Goal: Task Accomplishment & Management: Complete application form

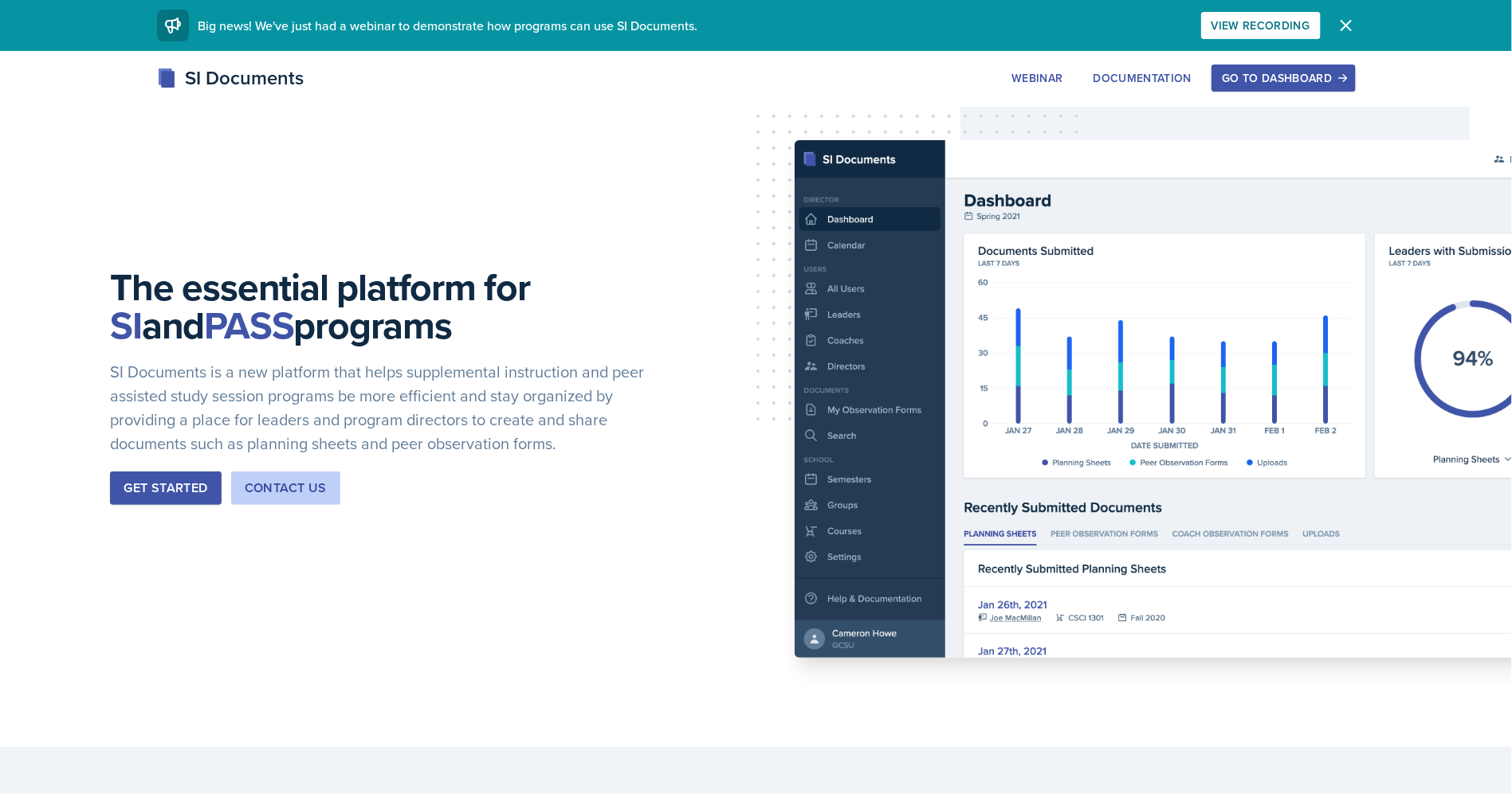
click at [1241, 94] on div "SI Documents Webinar Documentation Go to Dashboard Sign Up Go to Dashboard" at bounding box center [756, 96] width 1512 height 64
click at [1244, 87] on button "Go to Dashboard" at bounding box center [1283, 78] width 144 height 27
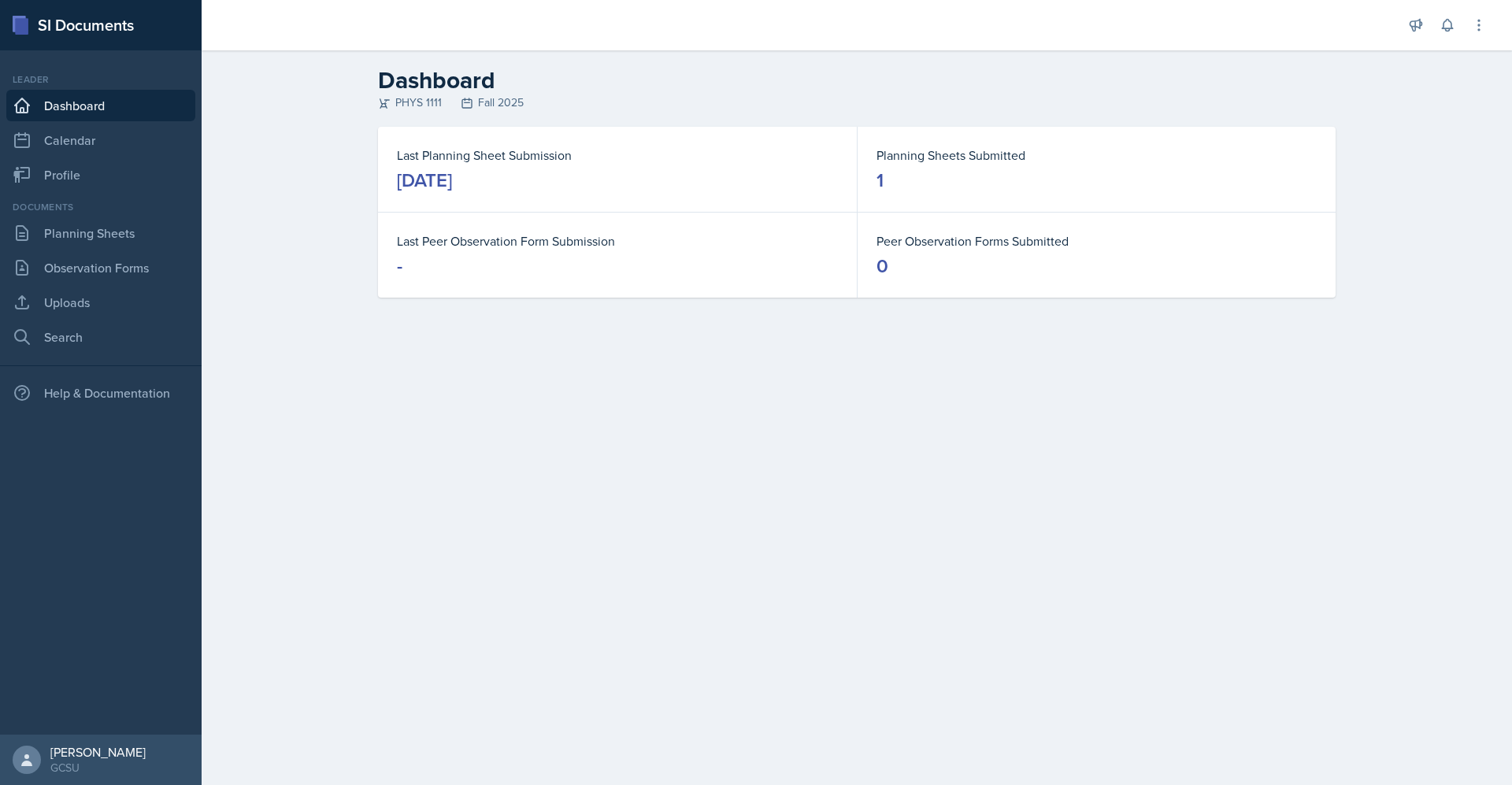
click at [452, 182] on div "[DATE]" at bounding box center [425, 180] width 55 height 25
click at [505, 155] on dt "Last Planning Sheet Submission" at bounding box center [617, 156] width 441 height 19
click at [77, 102] on link "Dashboard" at bounding box center [100, 106] width 189 height 32
click at [452, 184] on div "[DATE]" at bounding box center [425, 180] width 55 height 25
click at [69, 236] on link "Planning Sheets" at bounding box center [100, 233] width 189 height 32
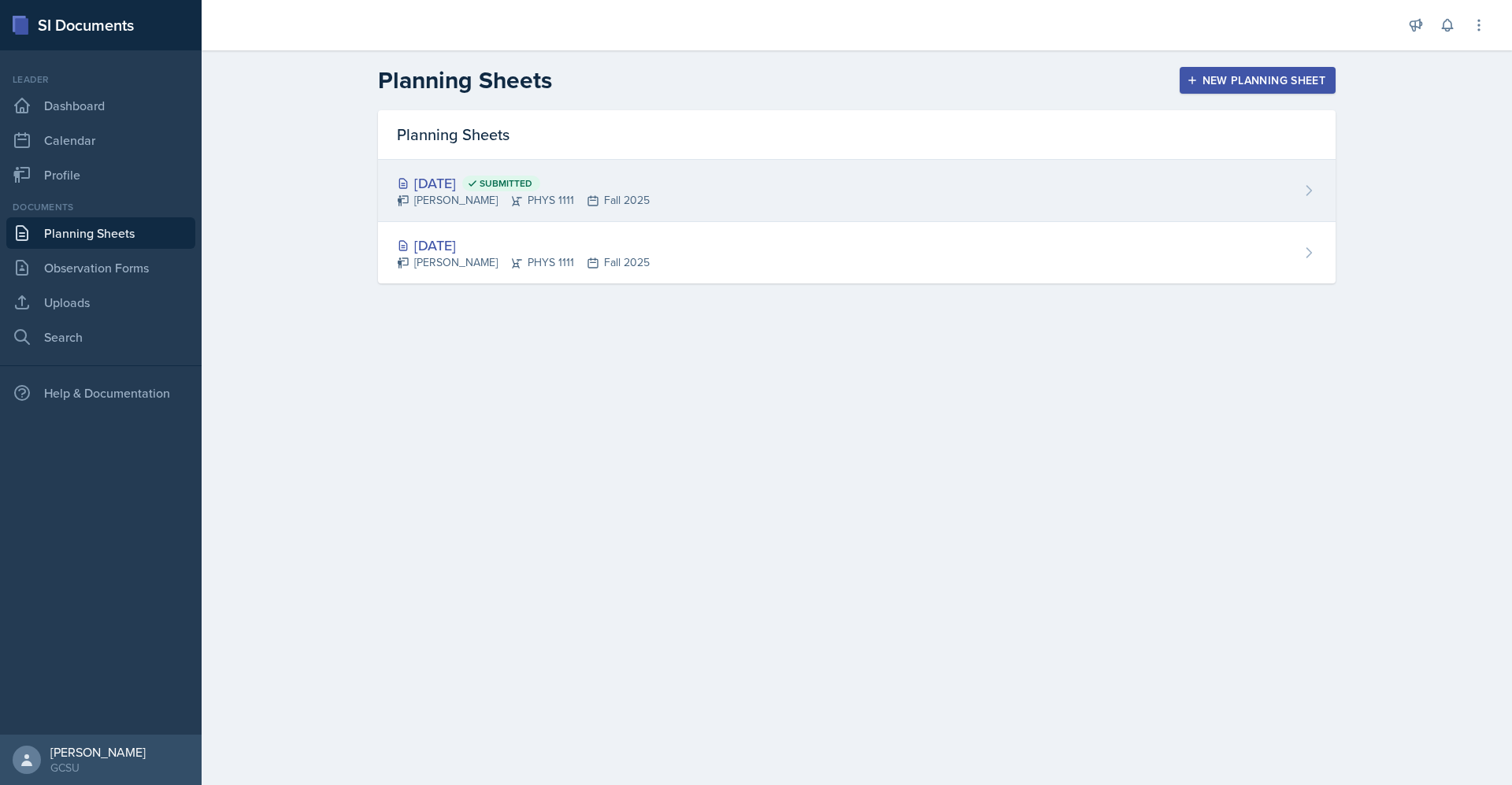
click at [475, 185] on div "[DATE] Submitted" at bounding box center [523, 182] width 253 height 21
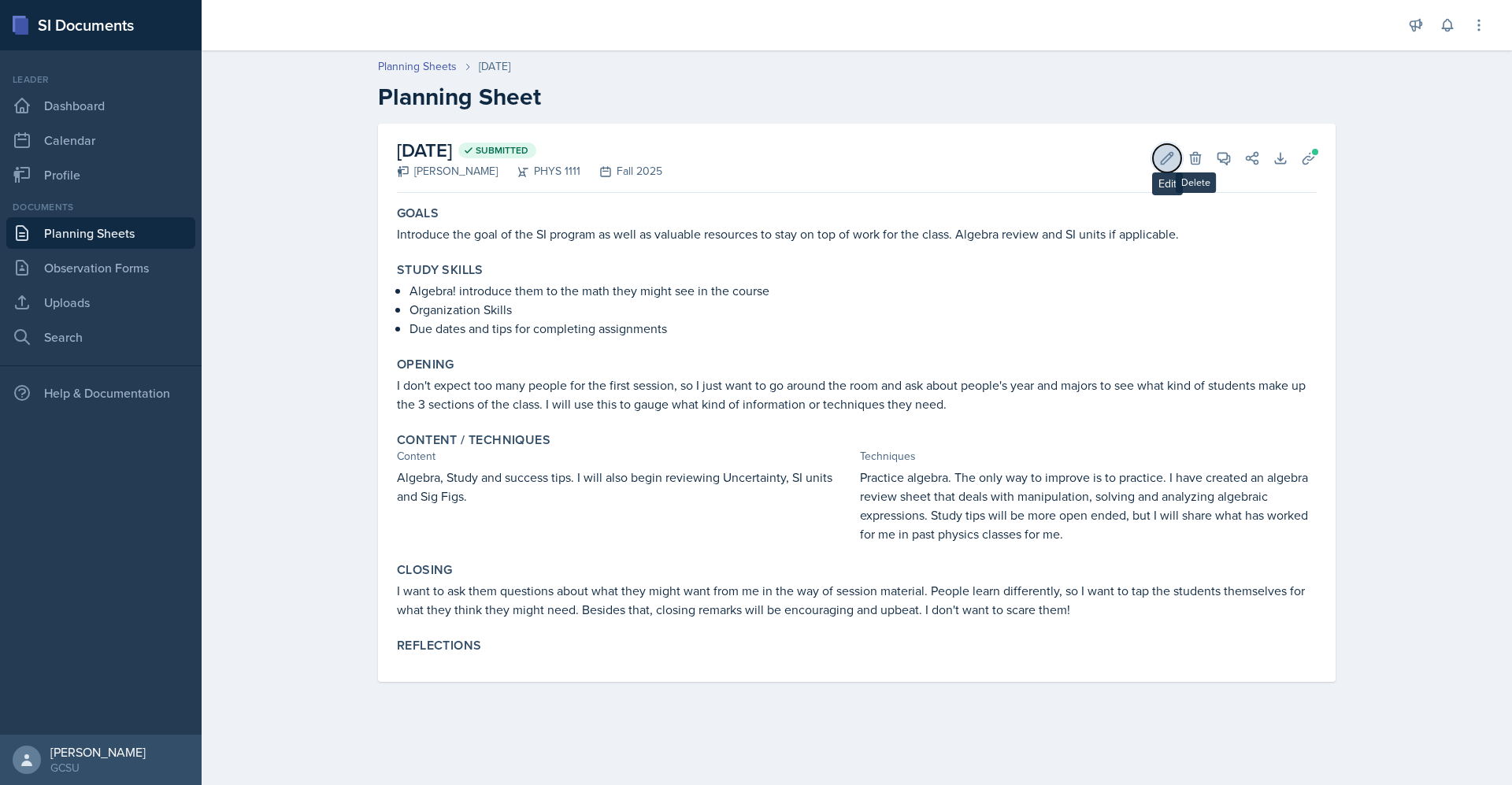
click at [1169, 157] on icon at bounding box center [1167, 157] width 12 height 12
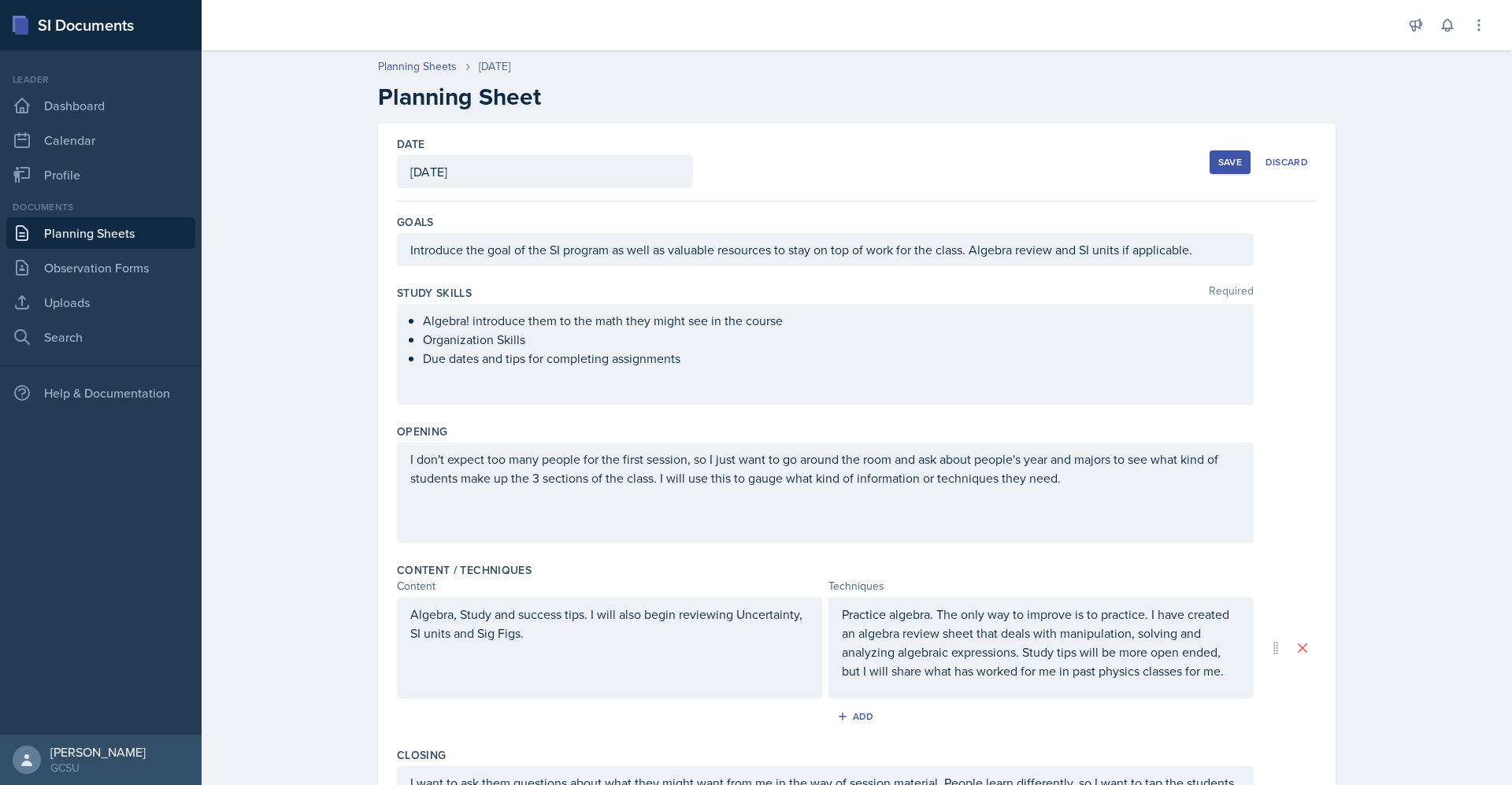
scroll to position [283, 0]
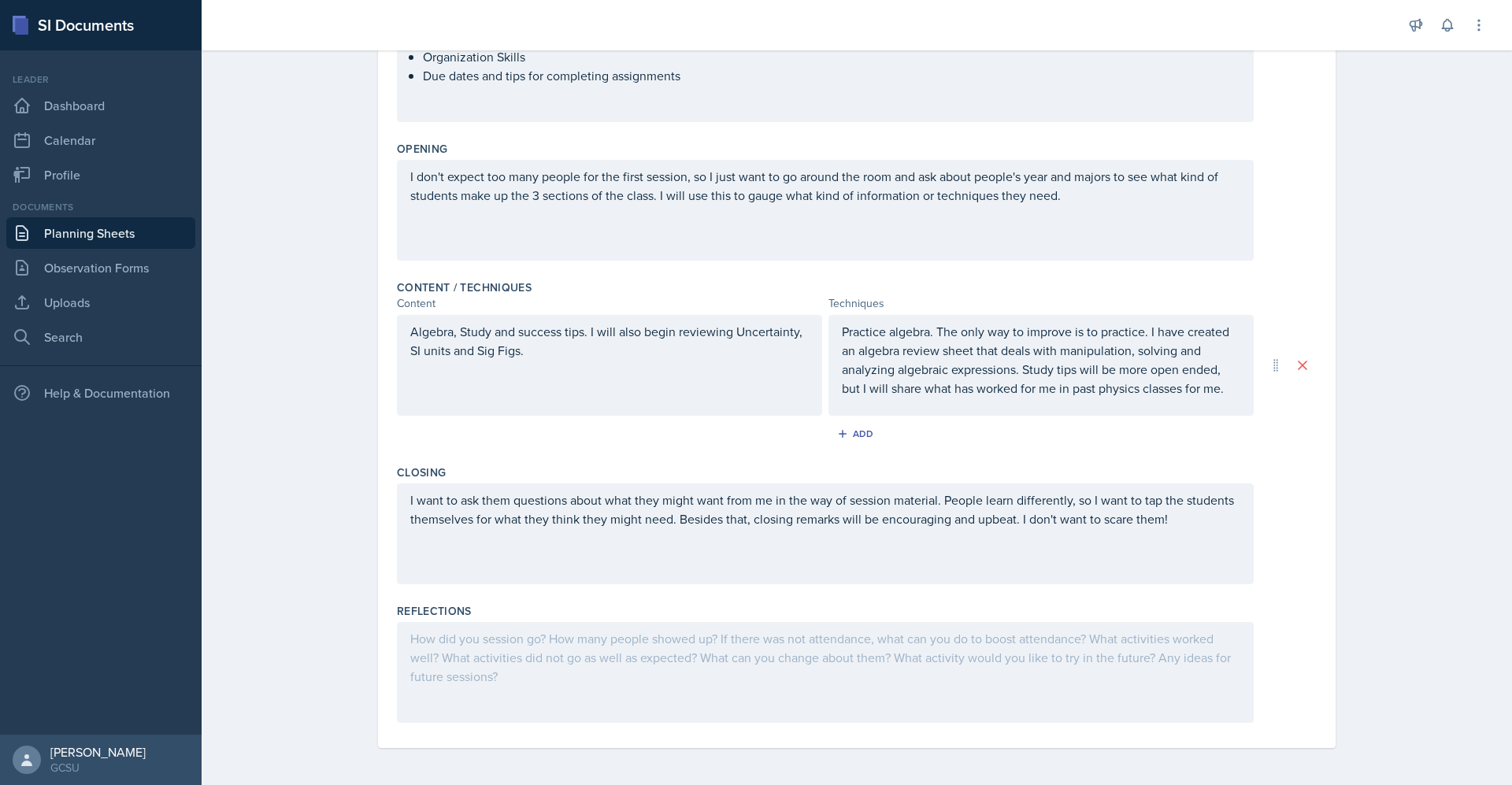
click at [506, 663] on div at bounding box center [825, 673] width 857 height 101
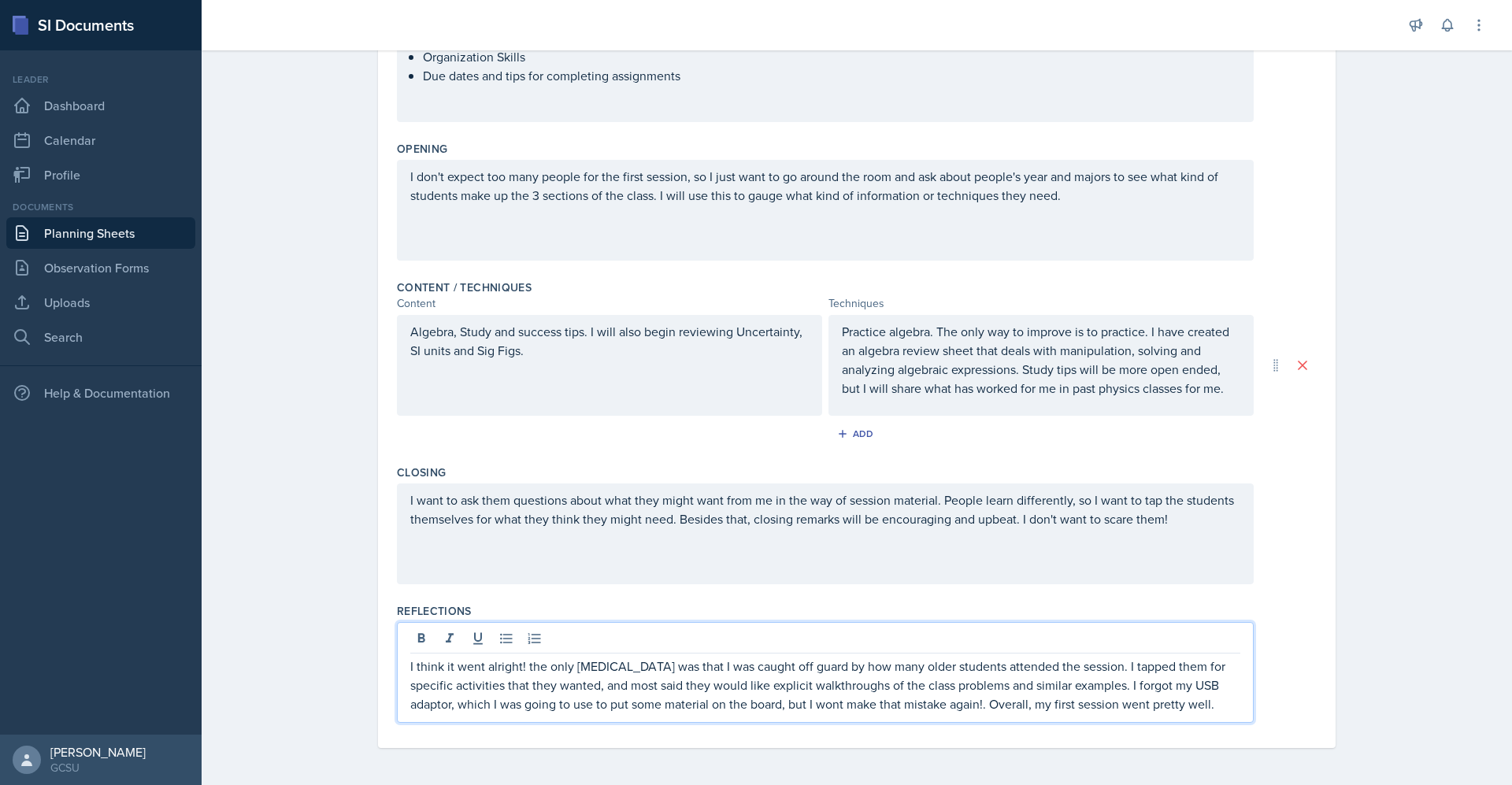
scroll to position [0, 0]
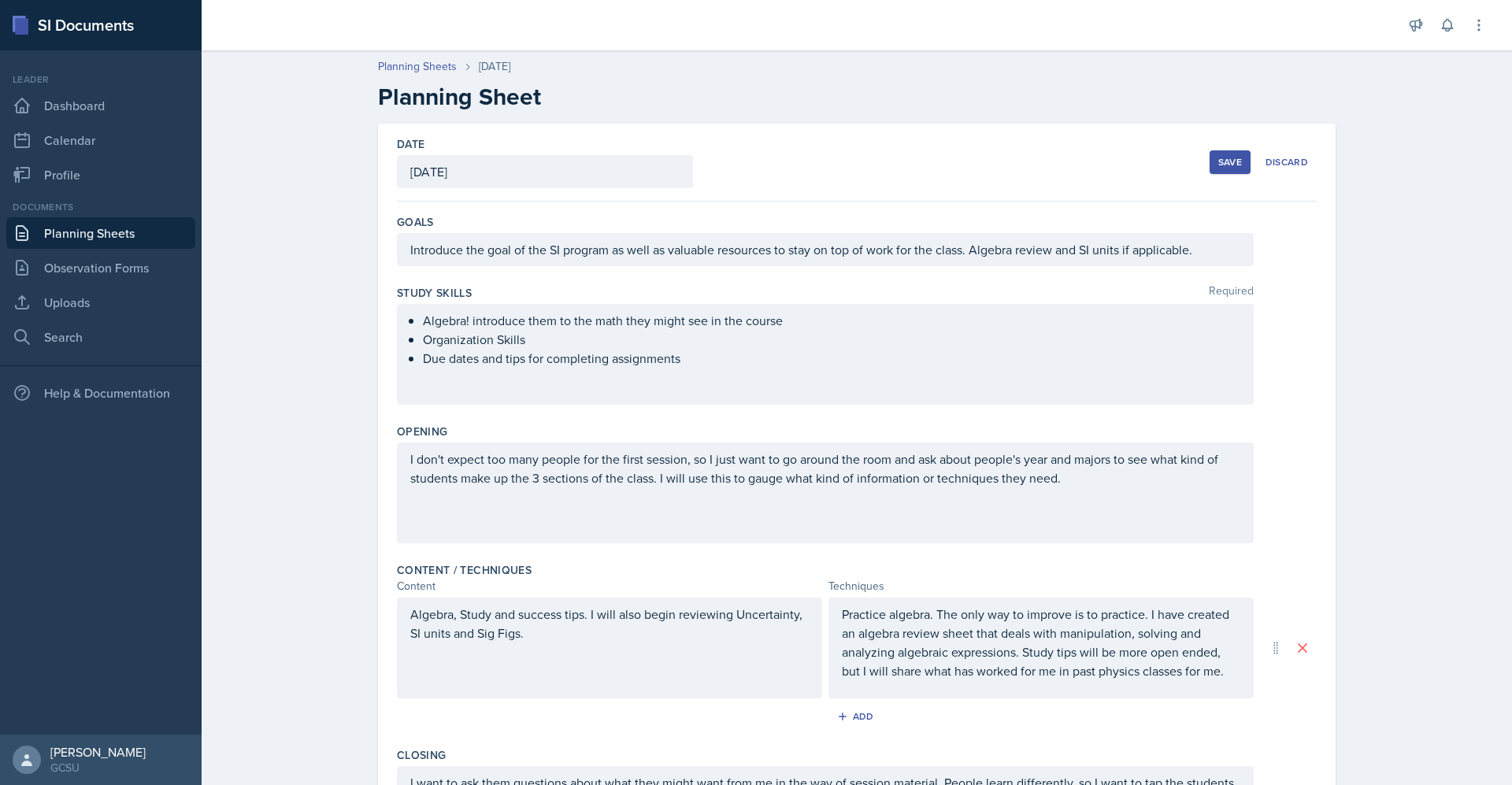
click at [1218, 161] on div "Save" at bounding box center [1230, 162] width 24 height 13
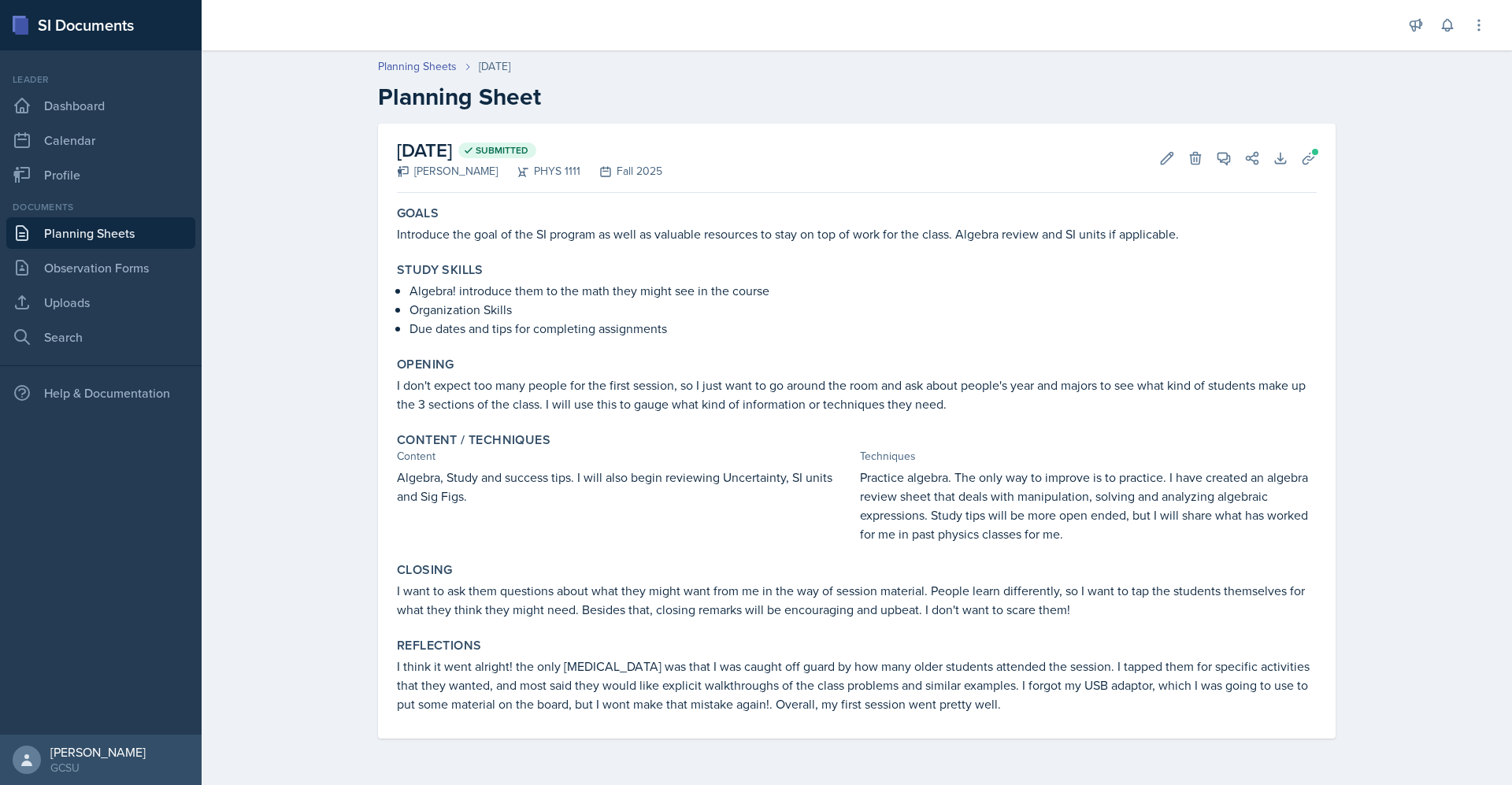
click at [109, 234] on link "Planning Sheets" at bounding box center [100, 233] width 189 height 32
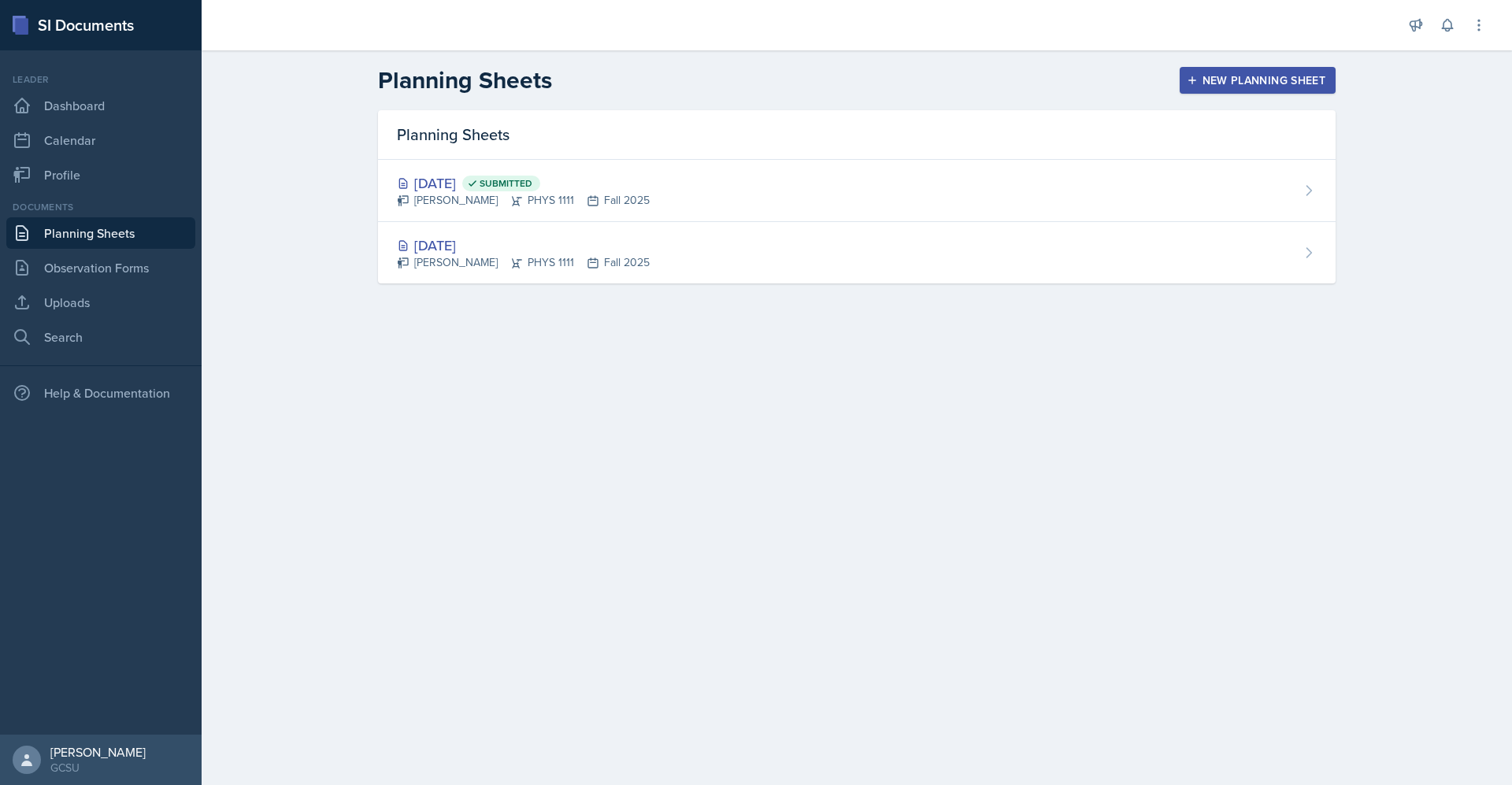
click at [1249, 81] on div "New Planning Sheet" at bounding box center [1258, 81] width 136 height 13
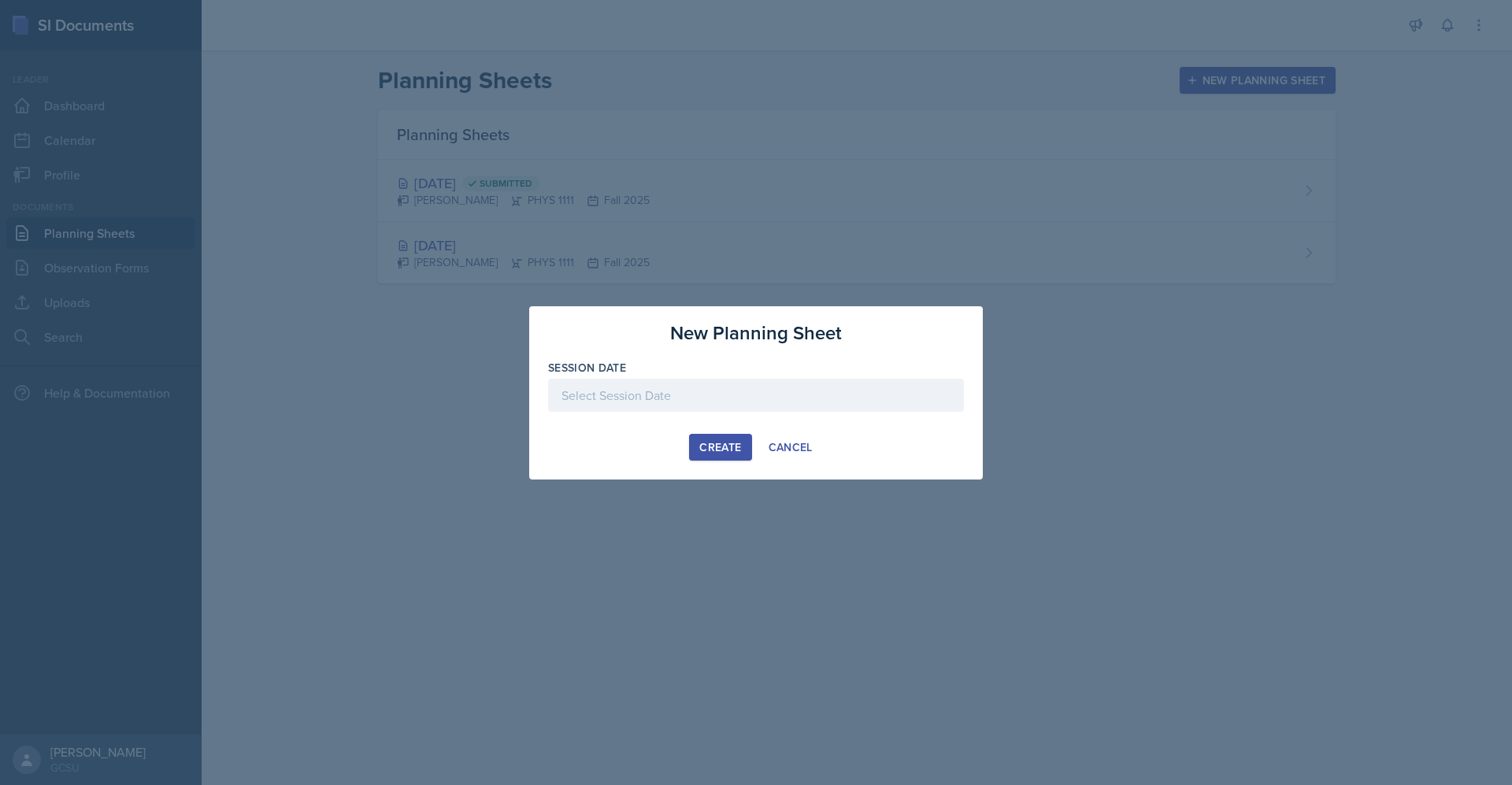
click at [658, 392] on div at bounding box center [756, 396] width 416 height 33
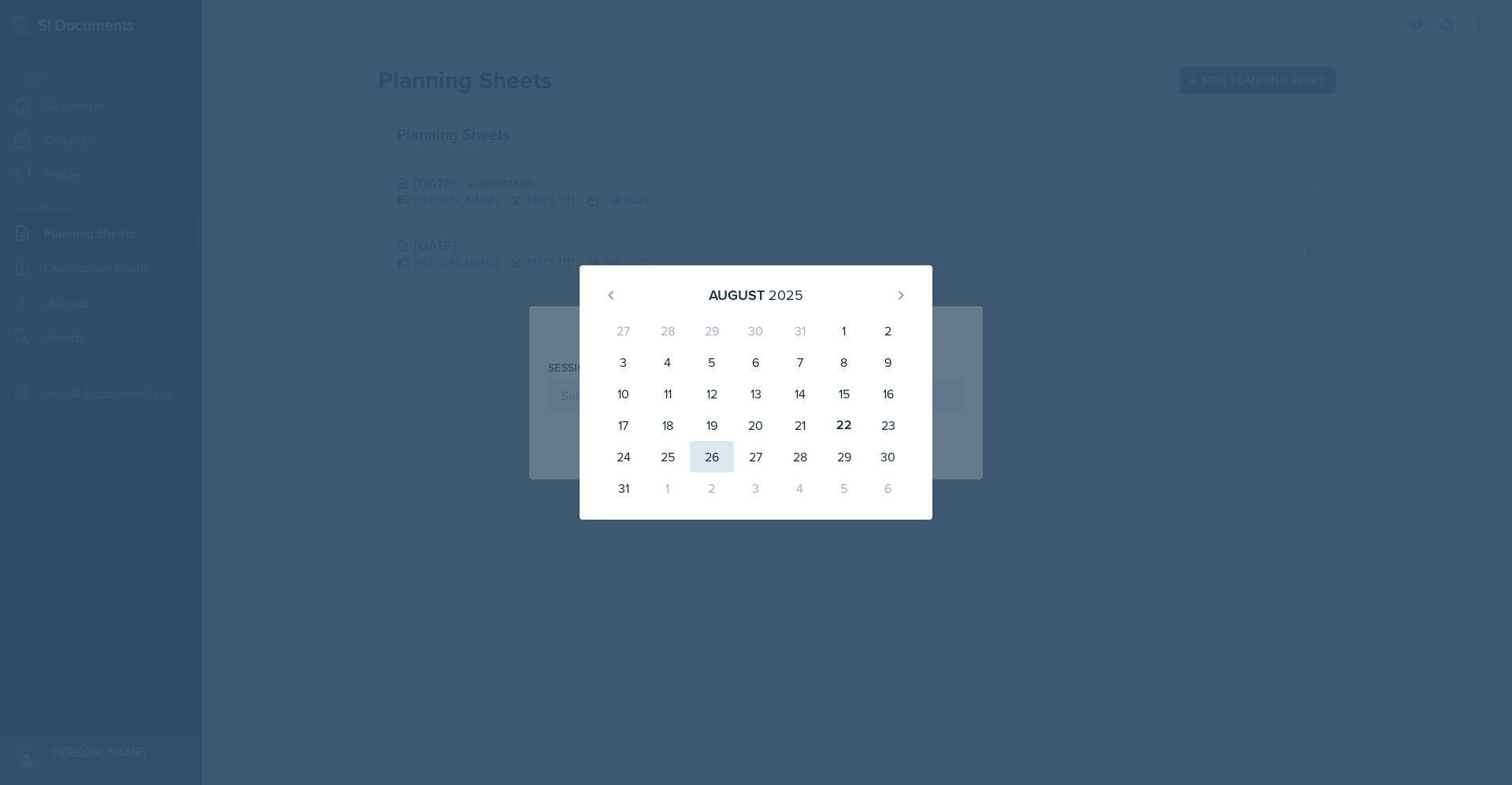
click at [711, 459] on div "26" at bounding box center [712, 457] width 44 height 32
type input "[DATE]"
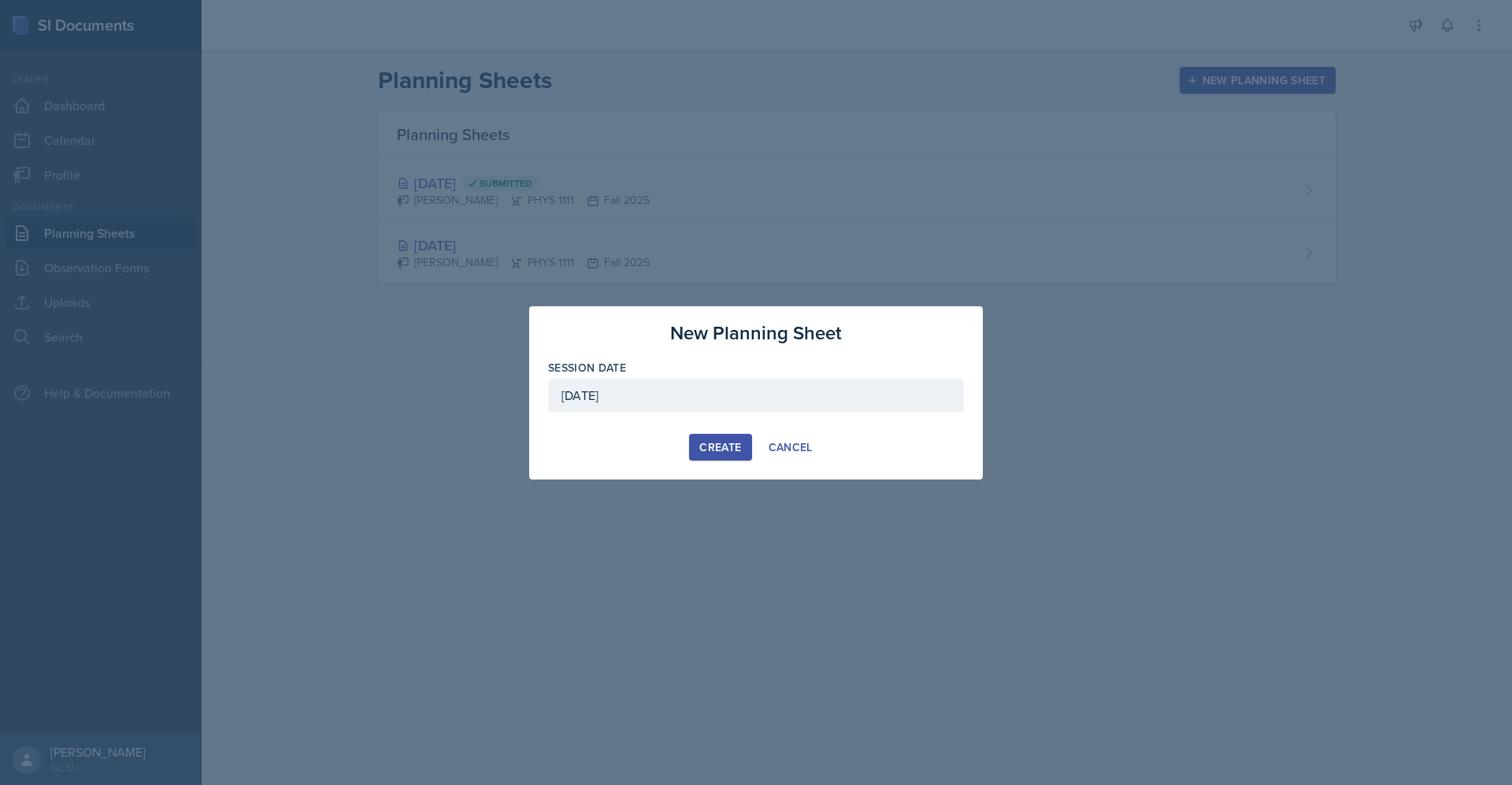
click at [727, 443] on div "Create" at bounding box center [720, 448] width 42 height 13
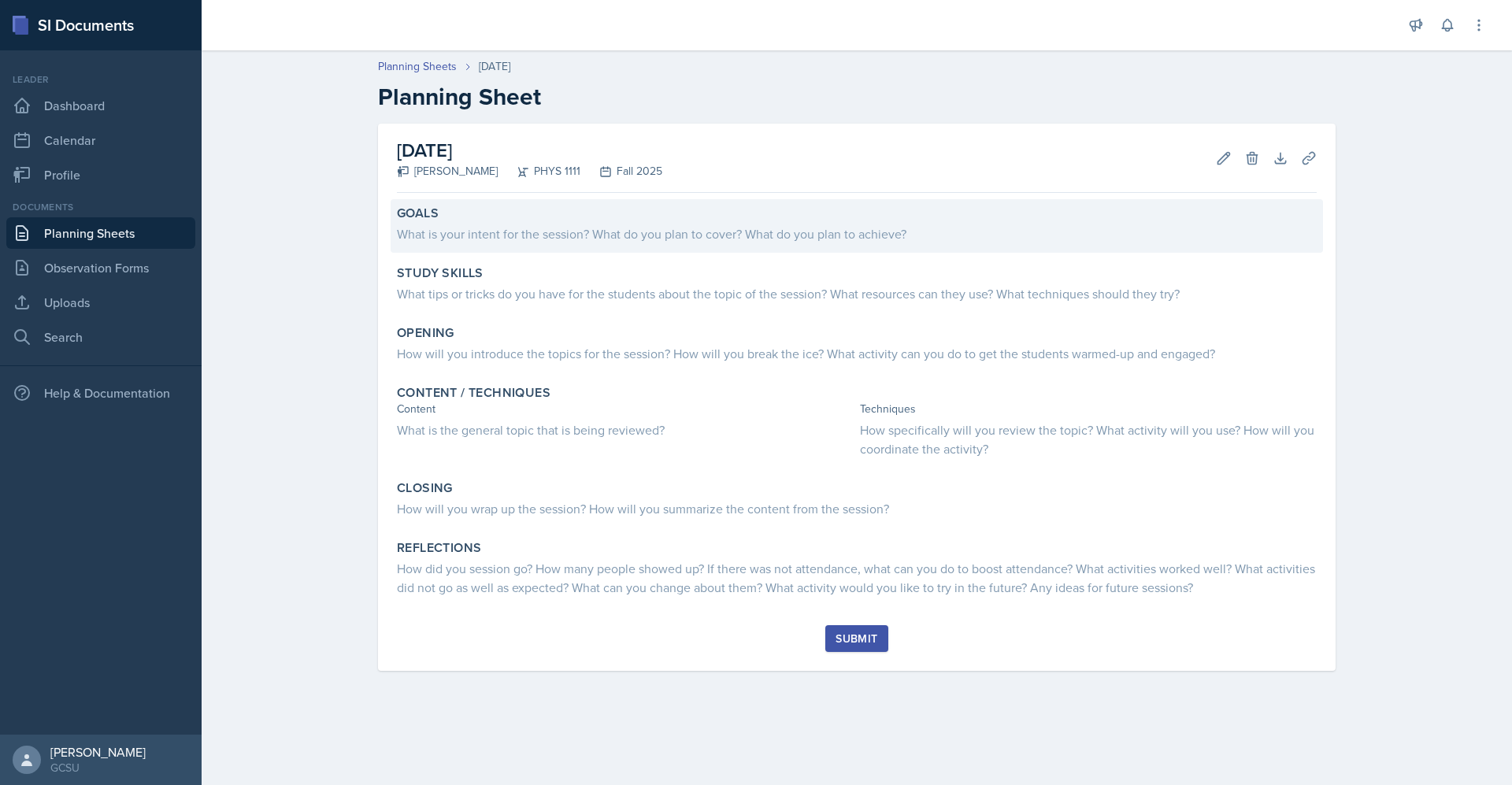
click at [502, 235] on div "What is your intent for the session? What do you plan to cover? What do you pla…" at bounding box center [857, 234] width 920 height 19
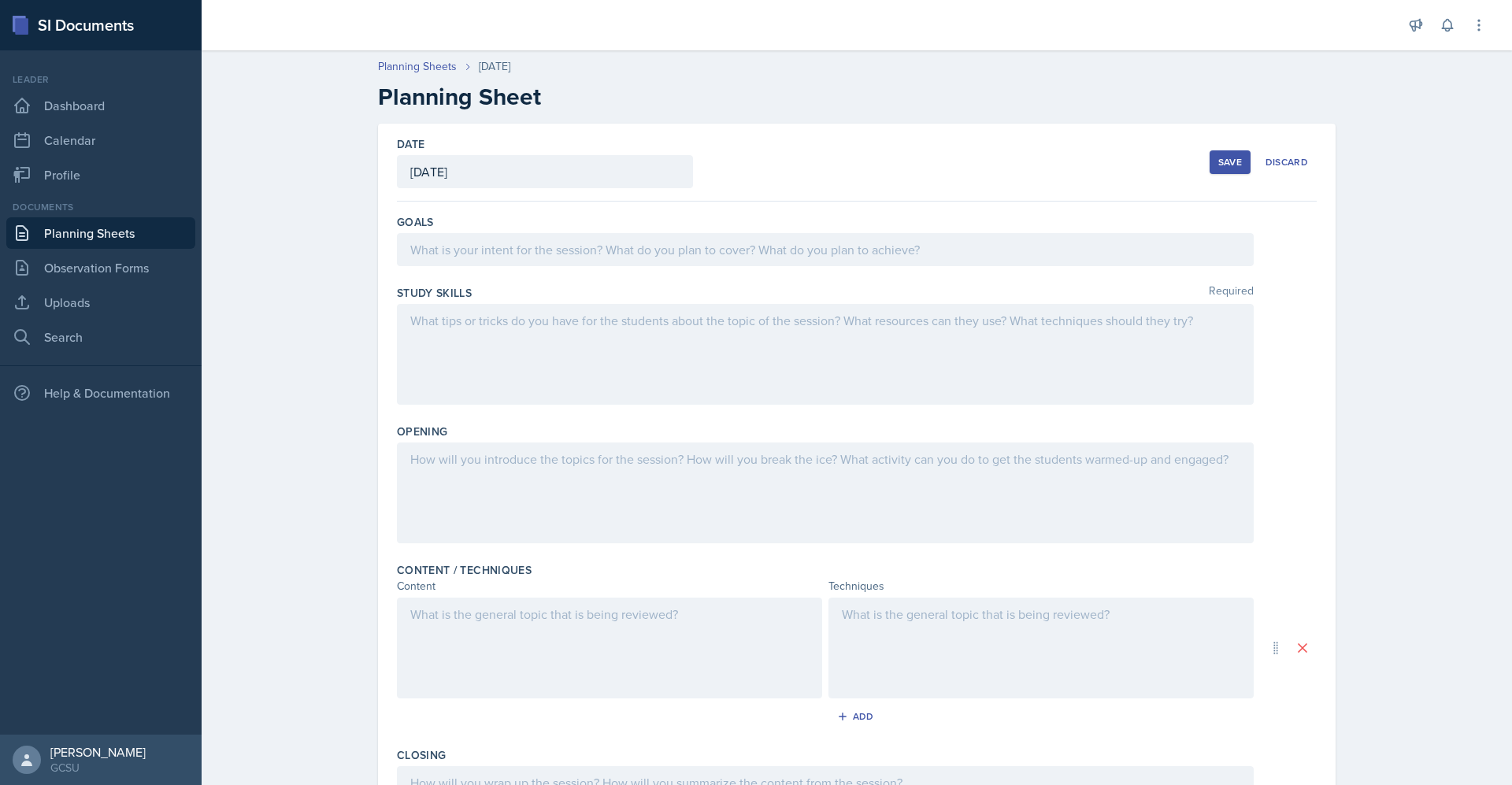
click at [659, 243] on div at bounding box center [825, 250] width 857 height 33
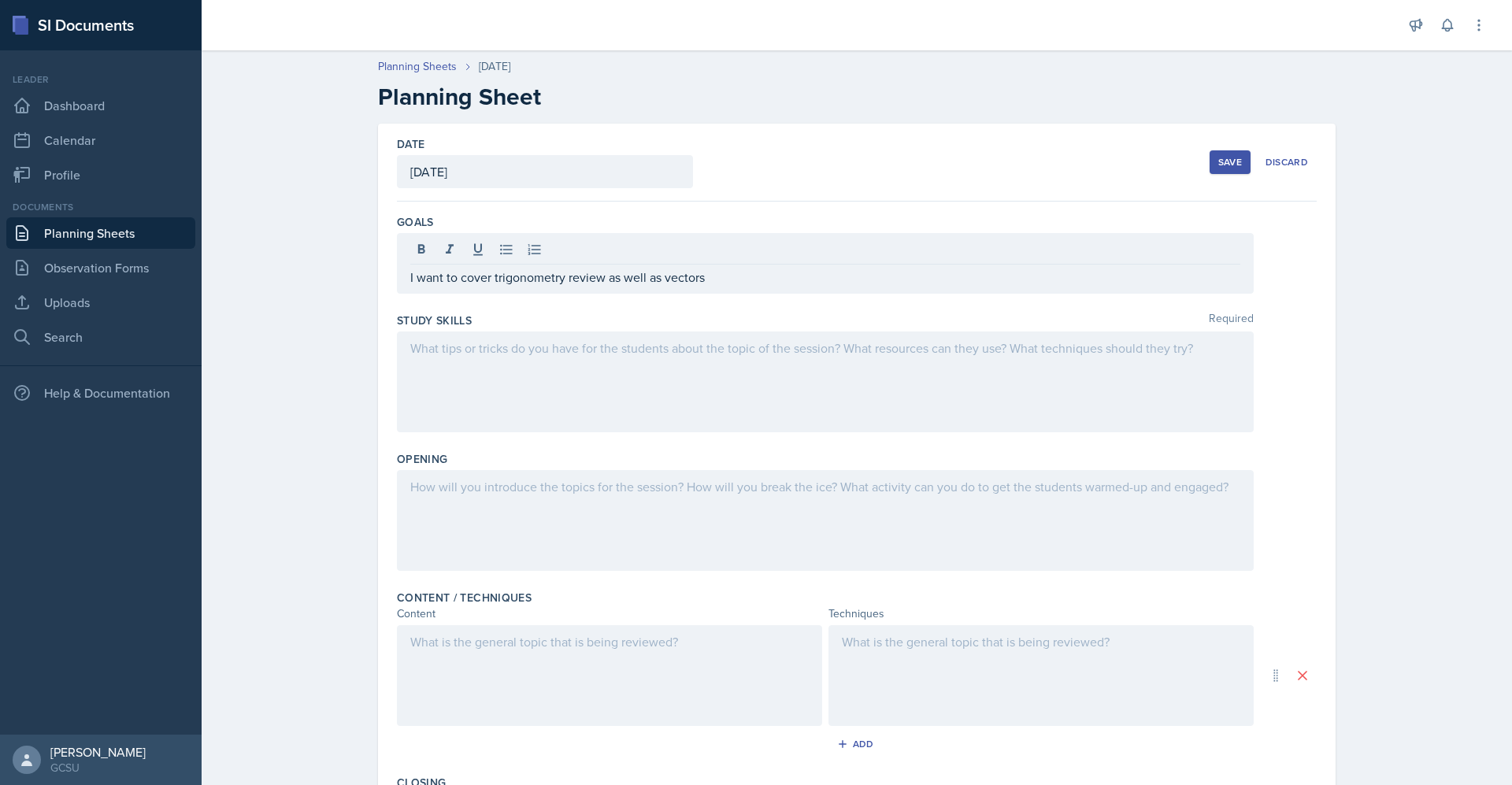
click at [681, 385] on div at bounding box center [825, 382] width 857 height 101
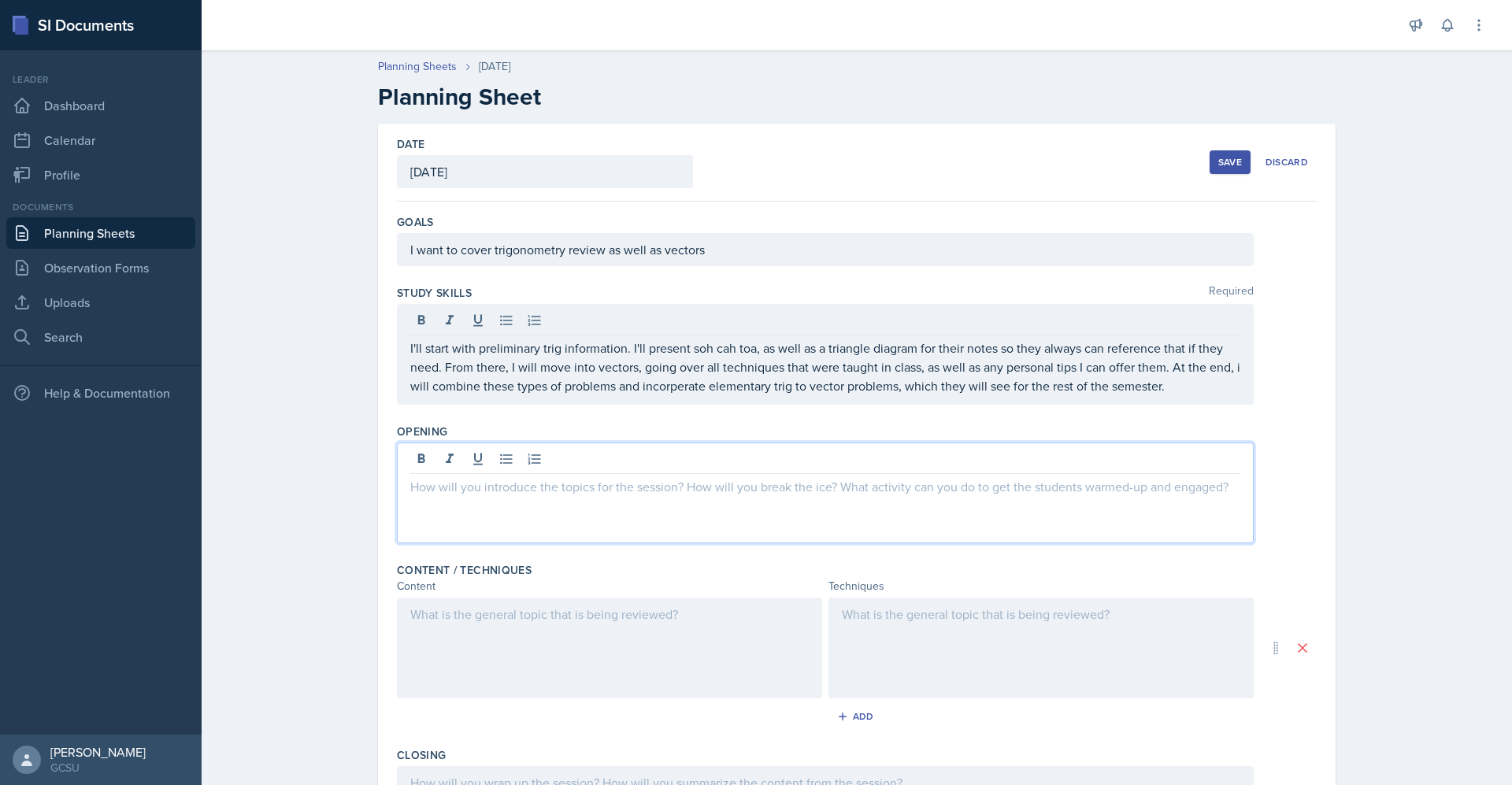
click at [639, 452] on div at bounding box center [825, 494] width 857 height 101
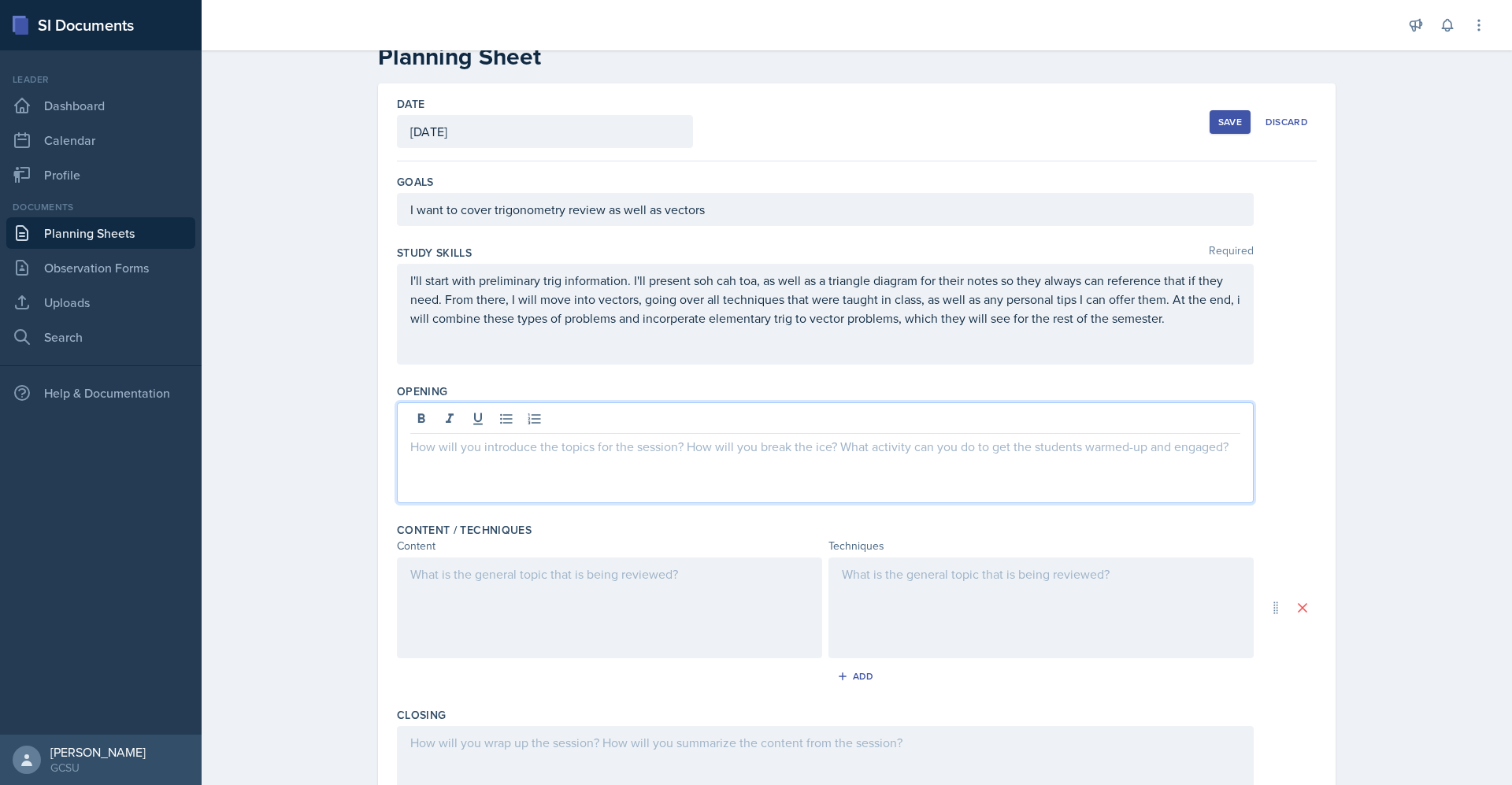
scroll to position [39, 0]
click at [1251, 491] on div "They have a quiz the following morning, so I will ask them how they feel about …" at bounding box center [857, 455] width 920 height 101
click at [1174, 428] on div "They have a quiz the following morning, so I will ask them how they feel about …" at bounding box center [825, 455] width 857 height 101
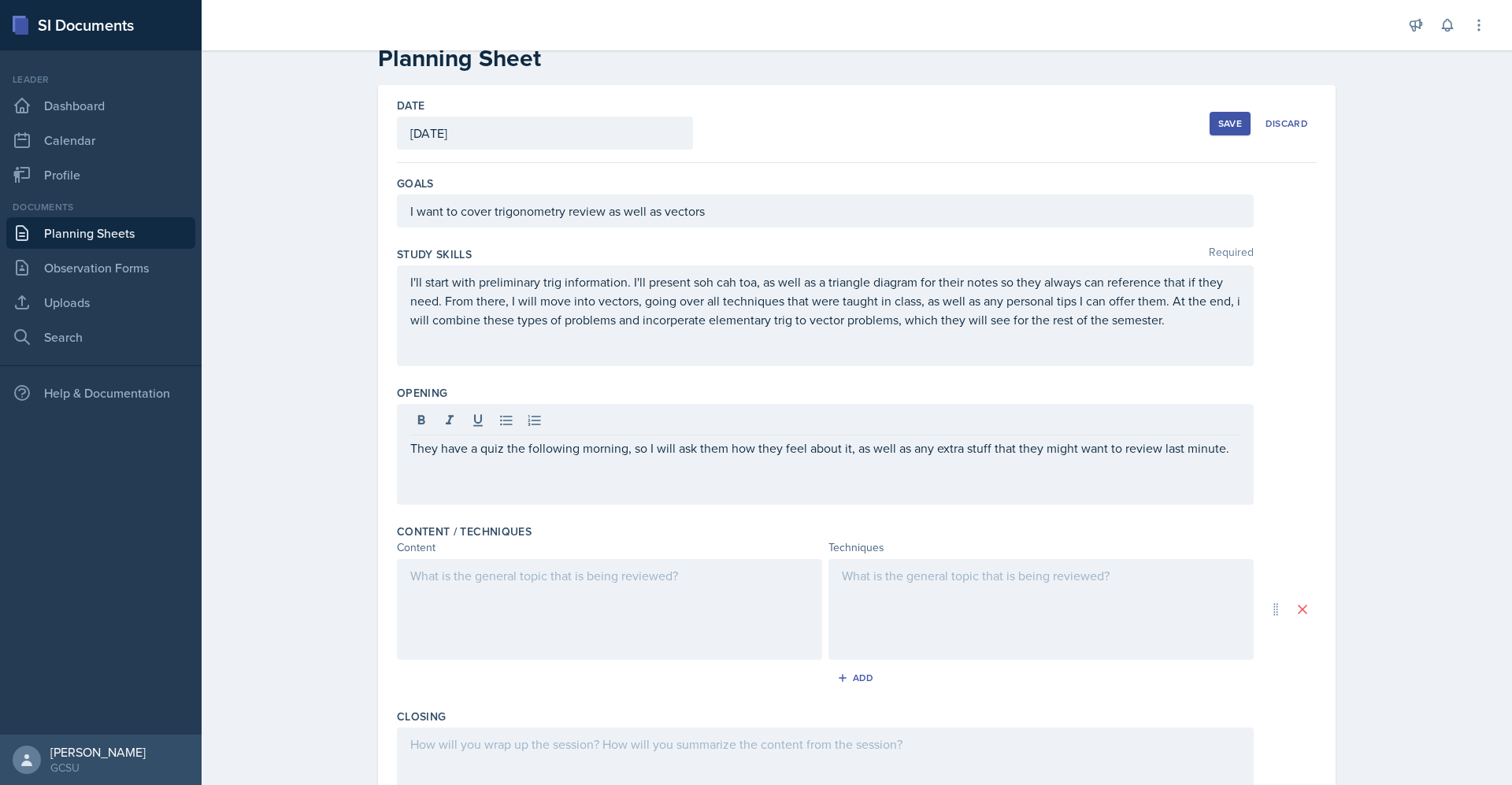
click at [494, 591] on div at bounding box center [610, 610] width 426 height 101
